Goal: Information Seeking & Learning: Learn about a topic

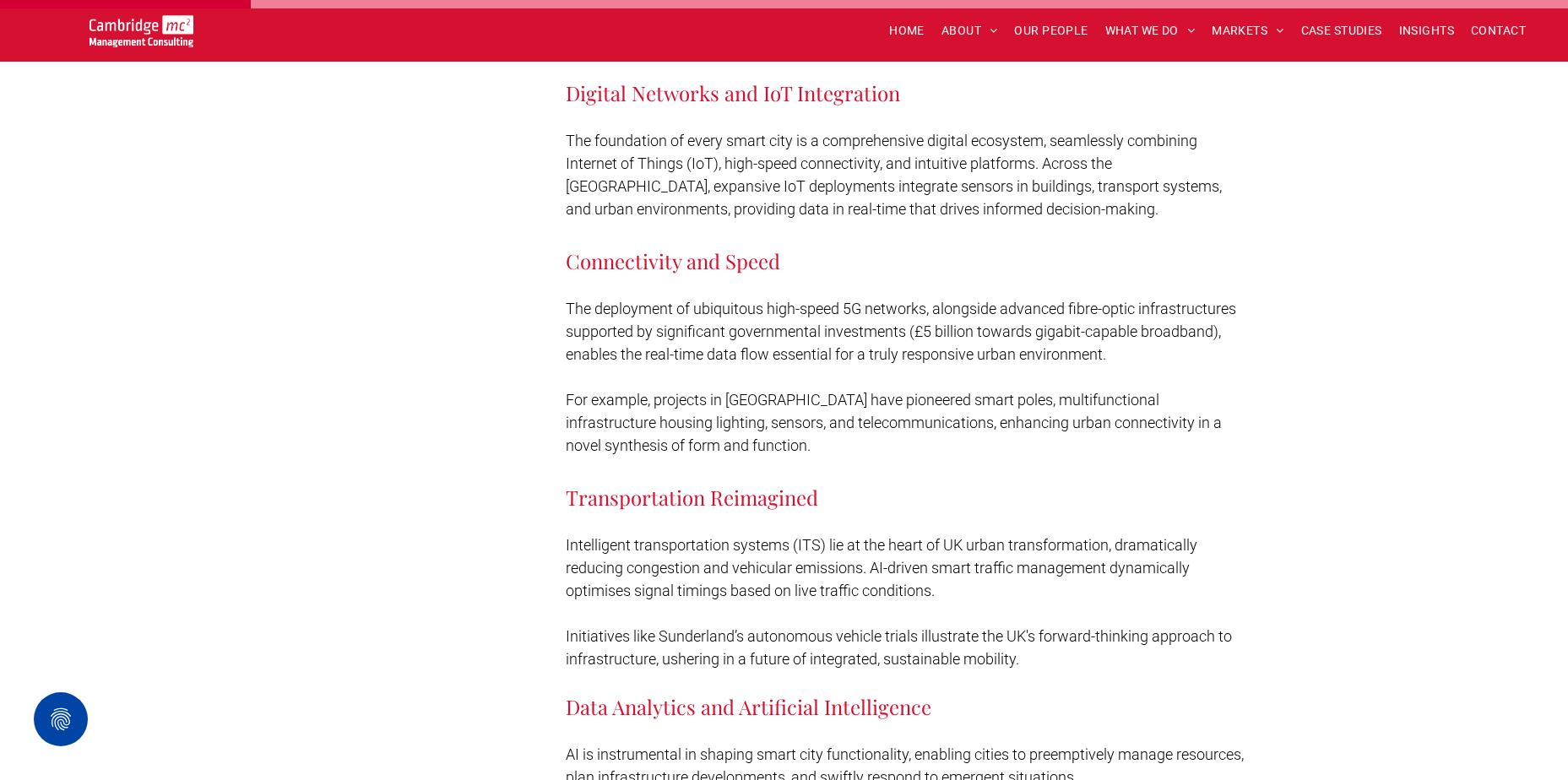
scroll to position [1915, 0]
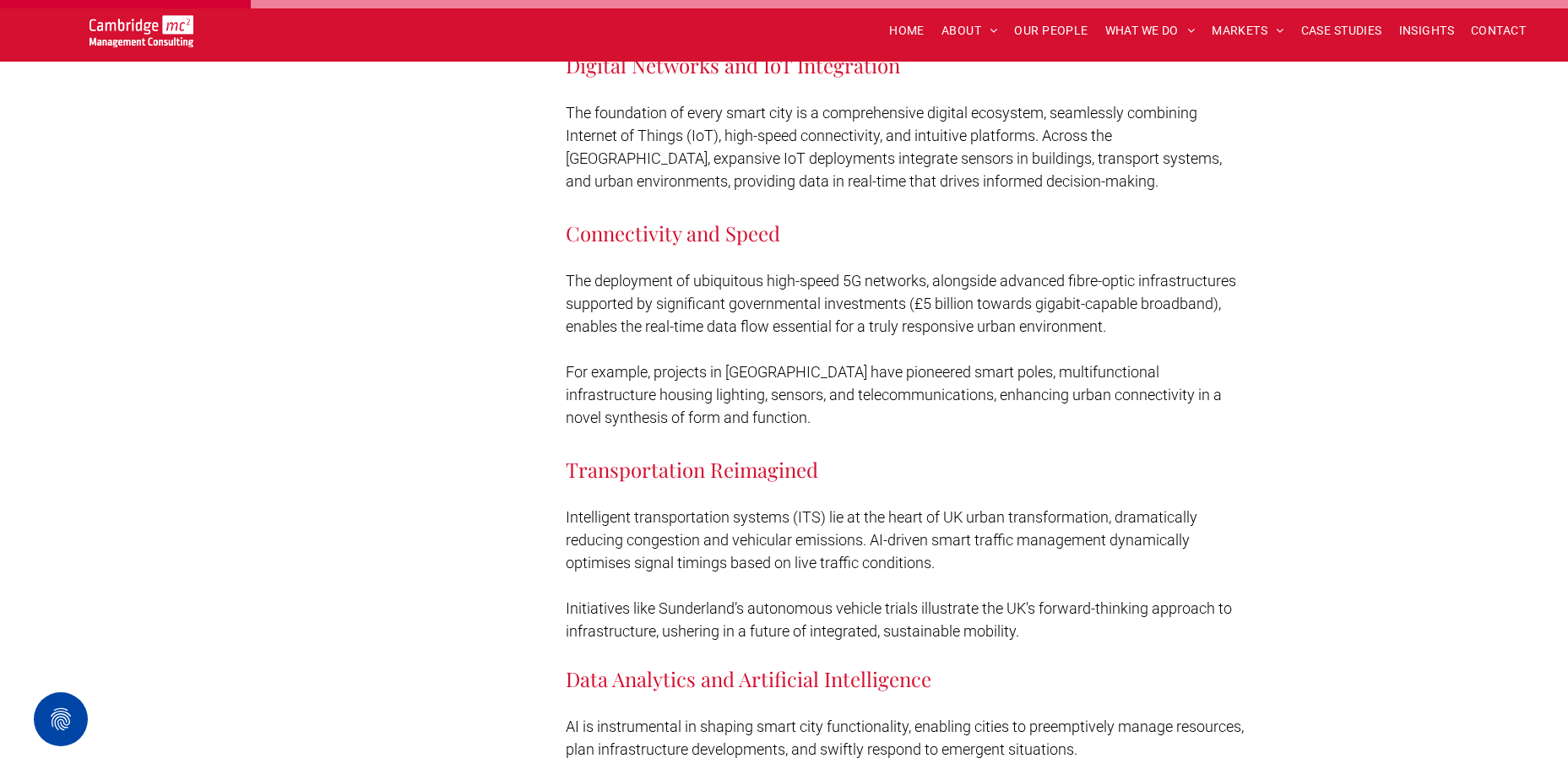
click at [969, 574] on p at bounding box center [907, 585] width 683 height 23
click at [997, 599] on span "Initiatives like Sunderland’s autonomous vehicle trials illustrate the UK's for…" at bounding box center [899, 619] width 666 height 40
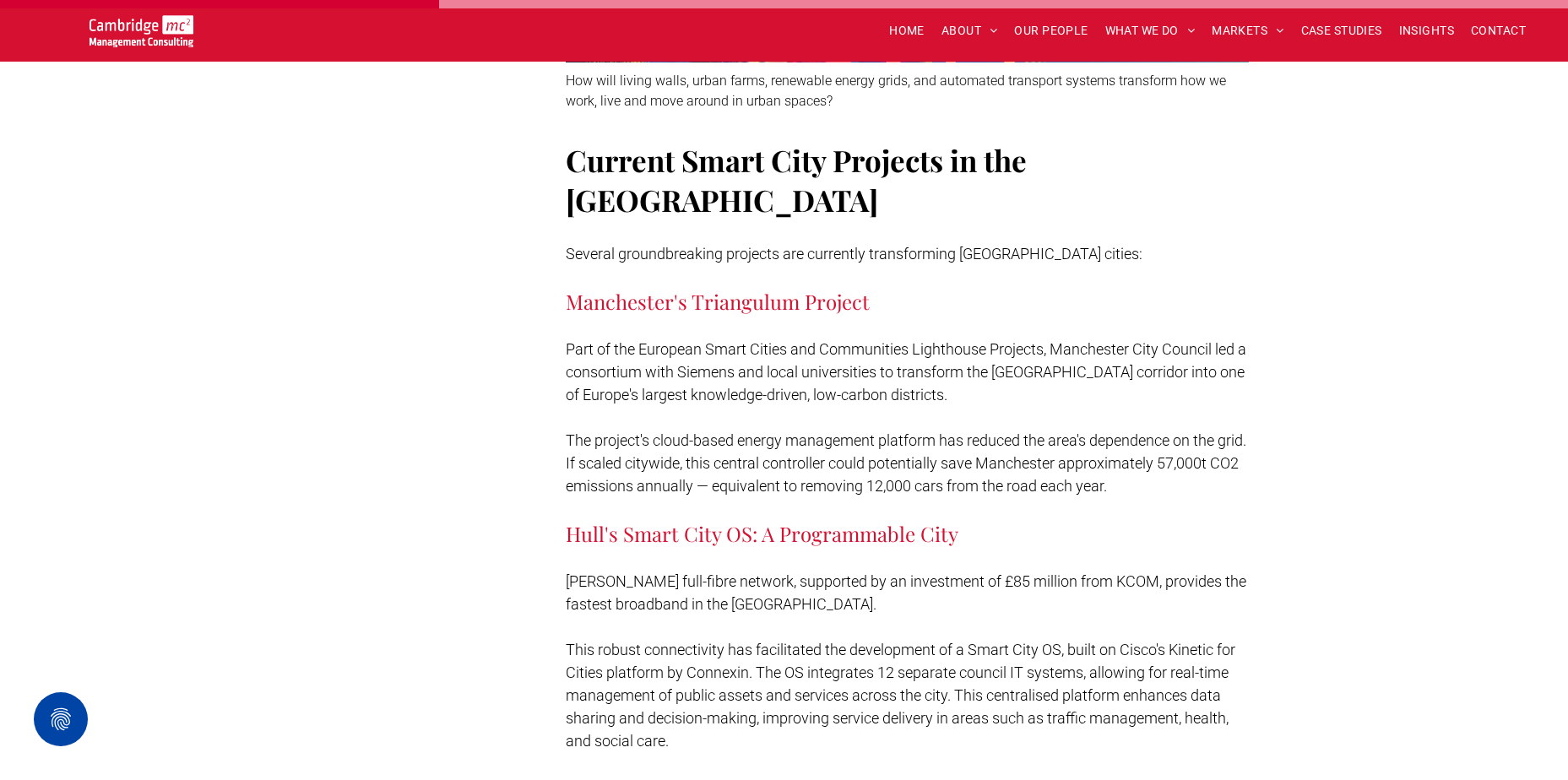
scroll to position [3335, 0]
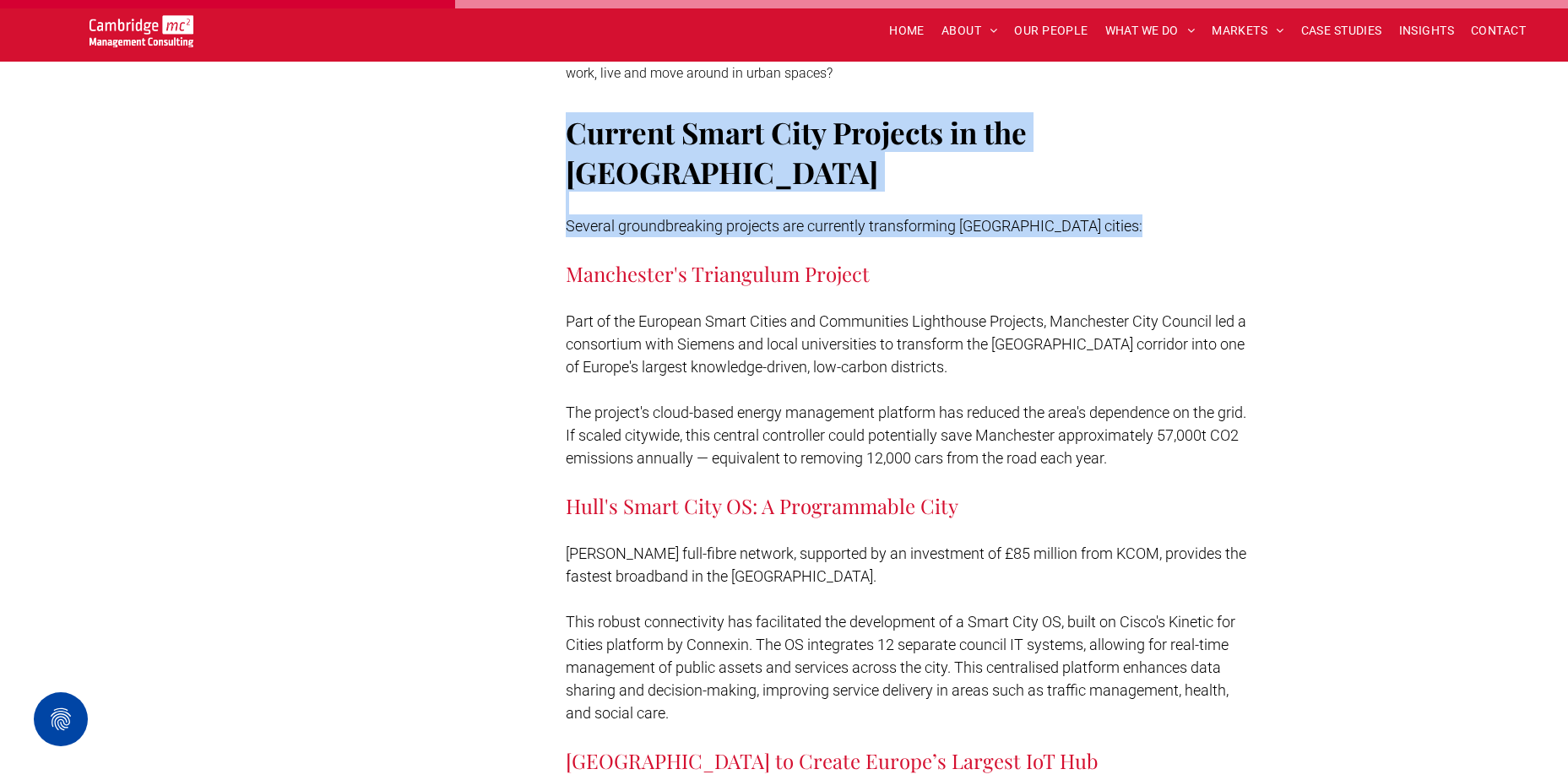
drag, startPoint x: 568, startPoint y: 103, endPoint x: 1035, endPoint y: 160, distance: 470.5
copy div "Current Smart City Projects in the UK Several groundbreaking projects are curre…"
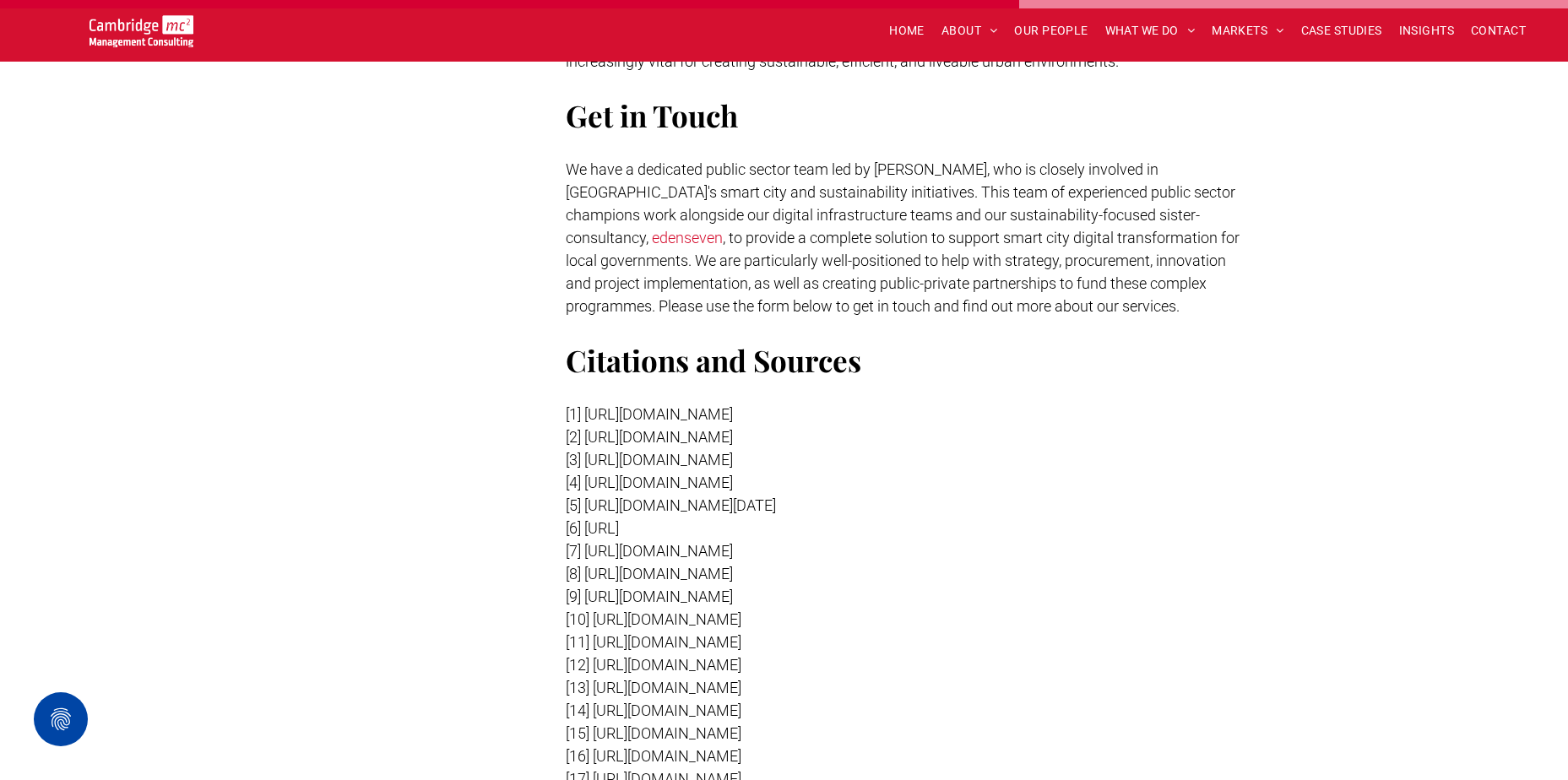
scroll to position [7565, 0]
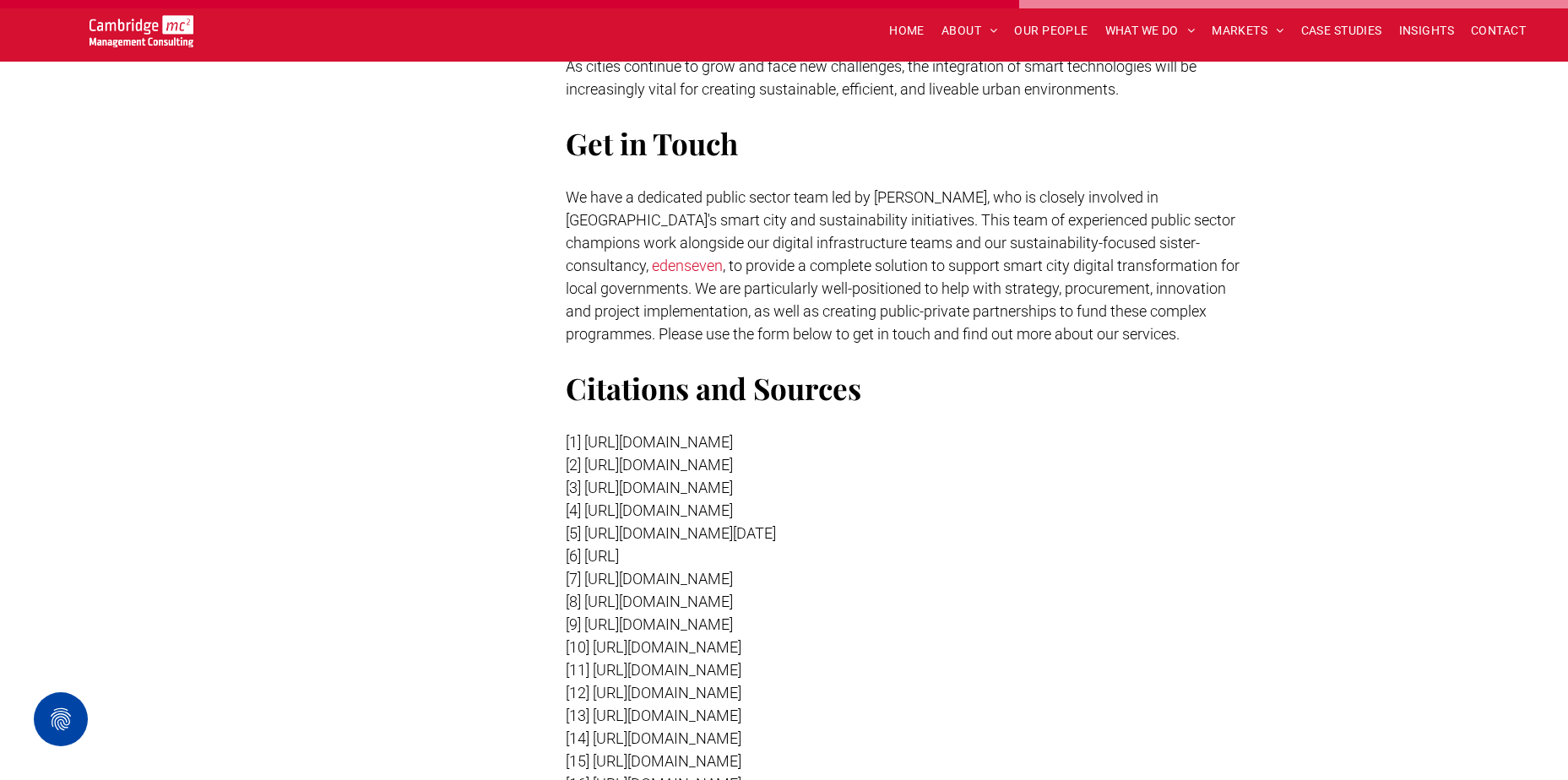
drag, startPoint x: 1124, startPoint y: 287, endPoint x: 637, endPoint y: 294, distance: 487.1
click at [637, 431] on p "[1] https://www.apm.org.uk/blog/five-of-the-uk-s-most-exciting-smart-city-proje…" at bounding box center [907, 442] width 683 height 23
copy span "www.apm.org.uk/blog/five-of-the-uk-s-most-exciting-smart-city-projects/"
click at [1220, 185] on p "We have a dedicated public sector team led by Craig Cheney, who is closely invo…" at bounding box center [907, 265] width 683 height 160
drag, startPoint x: 794, startPoint y: 451, endPoint x: 633, endPoint y: 434, distance: 161.9
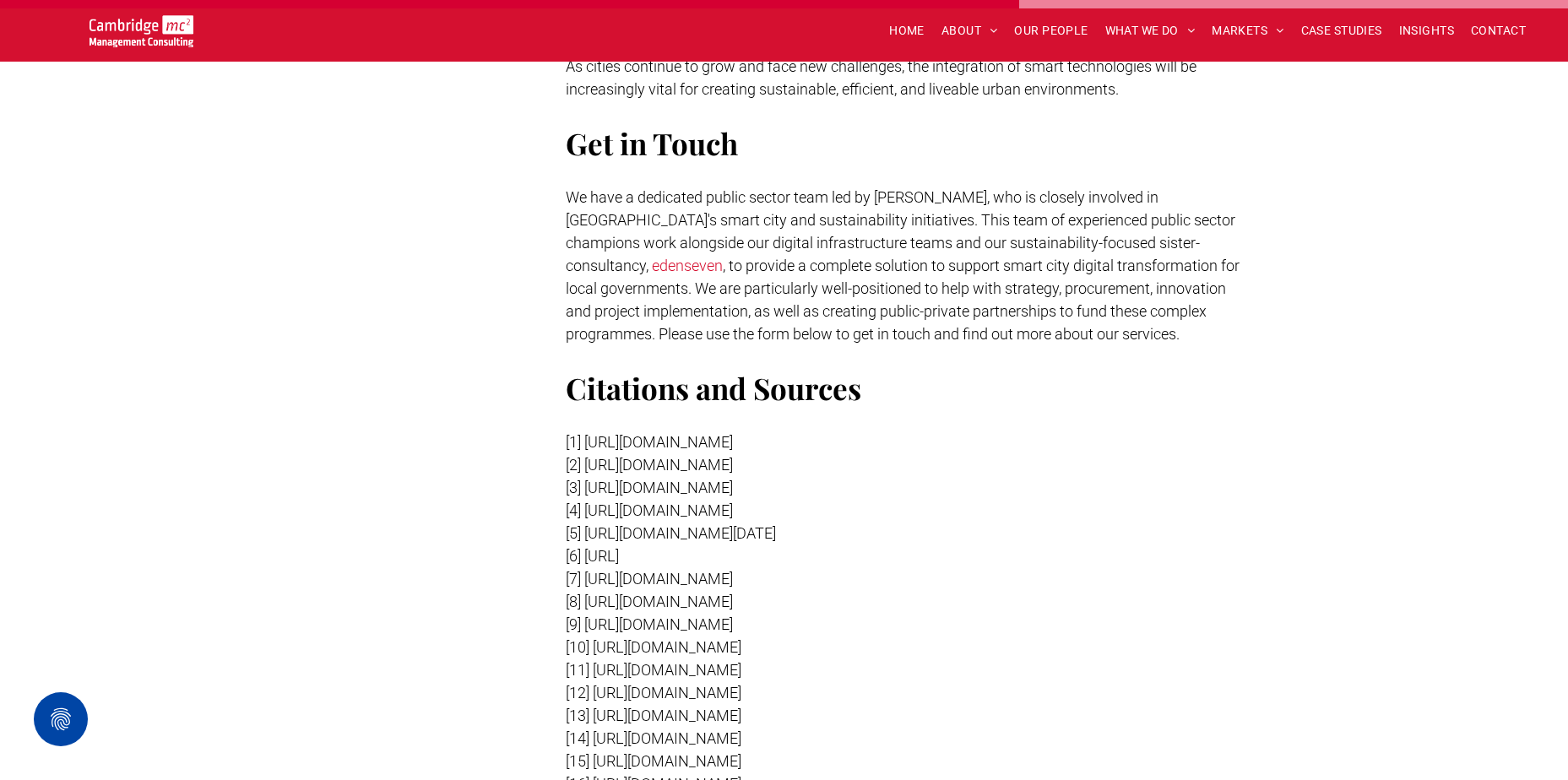
click at [633, 570] on span "[7] https://www.gov.uk/government/news/smart-tech-to-be-trialled-in-towns-and-c…" at bounding box center [649, 579] width 168 height 18
copy span "www.gov.uk/government/news/smart-tech-to-be-trialled-in-towns-and-cities-with-4…"
click at [1060, 257] on span ", to provide a complete solution to support smart city digital transformation f…" at bounding box center [903, 300] width 674 height 87
